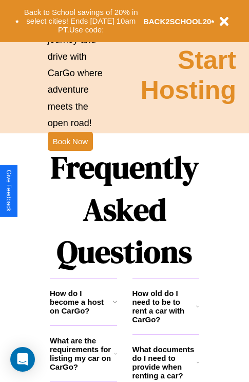
scroll to position [1246, 0]
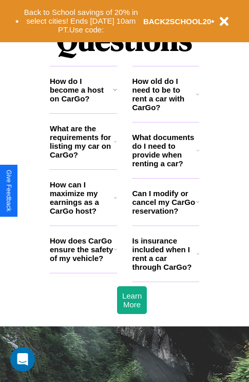
click at [115, 94] on icon at bounding box center [115, 89] width 4 height 8
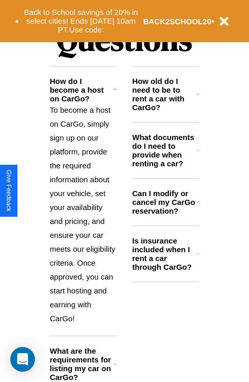
click at [166, 111] on h3 "How old do I need to be to rent a car with CarGo?" at bounding box center [165, 94] width 64 height 35
click at [198, 258] on icon at bounding box center [198, 253] width 3 height 8
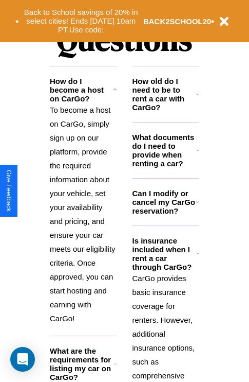
click at [115, 94] on icon at bounding box center [115, 89] width 4 height 8
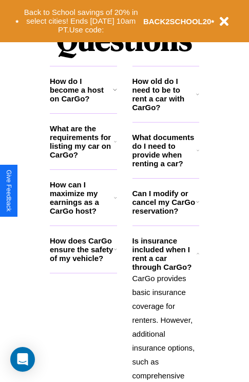
click at [198, 98] on icon at bounding box center [198, 94] width 3 height 8
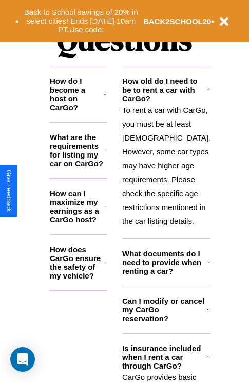
click at [83, 214] on h3 "How can I maximize my earnings as a CarGo host?" at bounding box center [77, 206] width 55 height 35
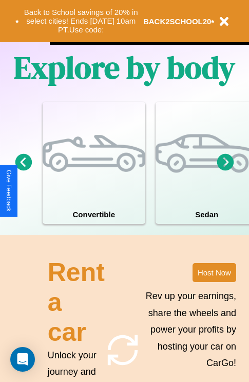
scroll to position [158, 0]
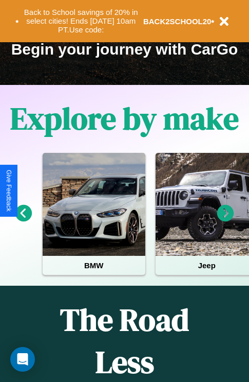
click at [23, 220] on icon at bounding box center [23, 213] width 17 height 17
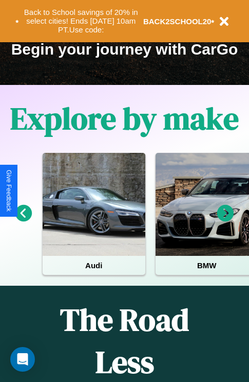
click at [23, 220] on icon at bounding box center [23, 213] width 17 height 17
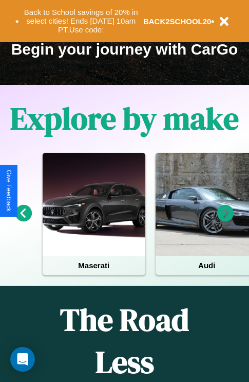
click at [226, 220] on icon at bounding box center [226, 213] width 17 height 17
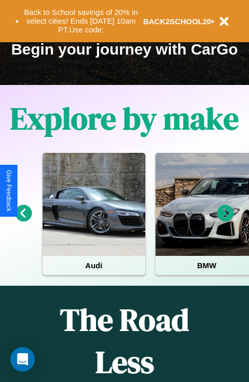
click at [226, 220] on icon at bounding box center [226, 213] width 17 height 17
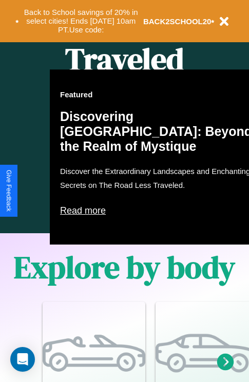
scroll to position [548, 0]
